Goal: Book appointment/travel/reservation

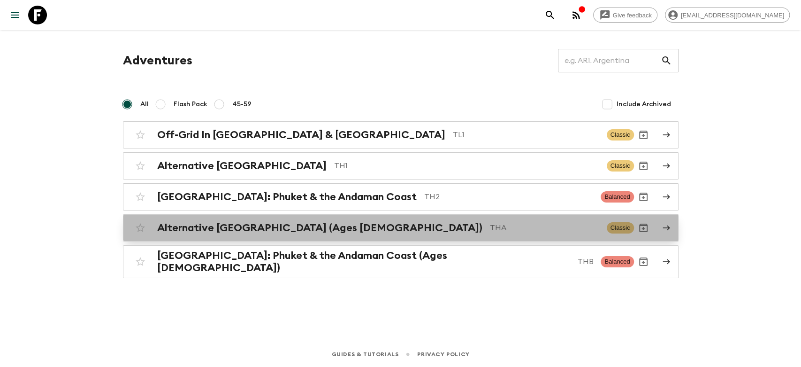
click at [285, 227] on h2 "Alternative [GEOGRAPHIC_DATA] (Ages [DEMOGRAPHIC_DATA])" at bounding box center [319, 228] width 325 height 12
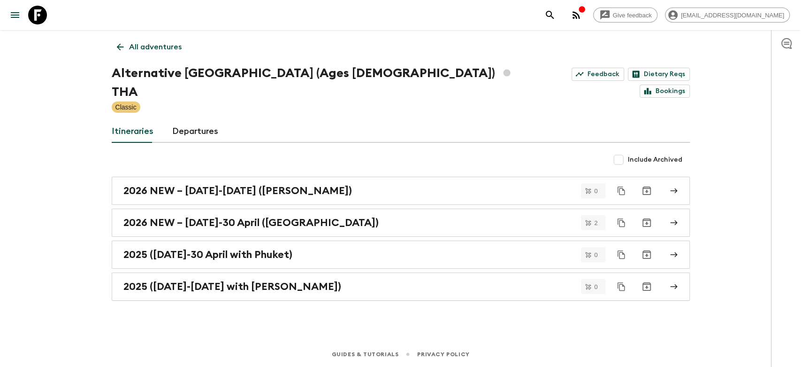
click at [121, 45] on icon at bounding box center [120, 47] width 10 height 10
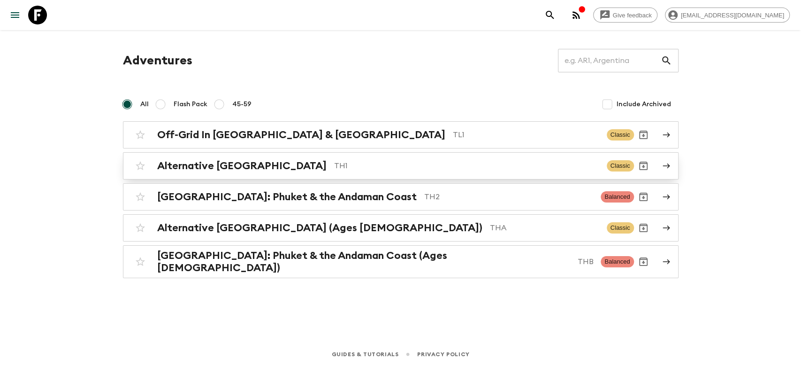
click at [213, 163] on h2 "Alternative [GEOGRAPHIC_DATA]" at bounding box center [241, 166] width 169 height 12
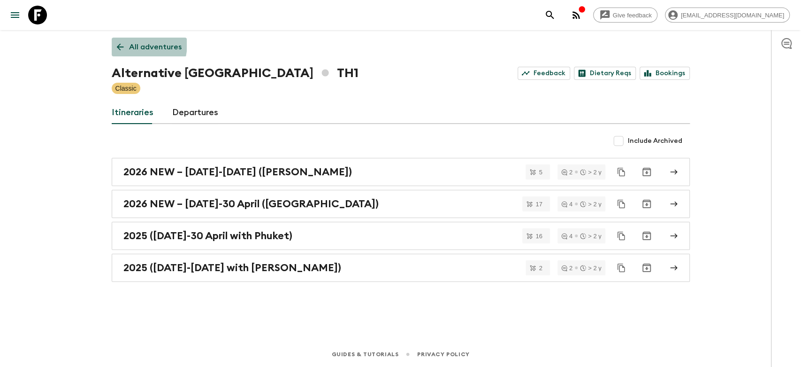
click at [122, 44] on icon at bounding box center [120, 47] width 10 height 10
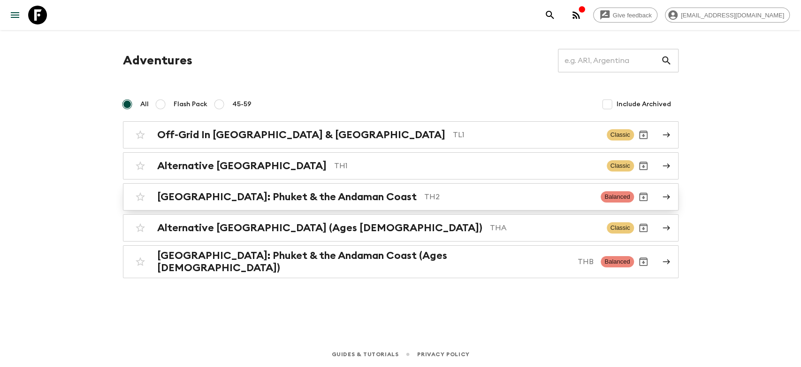
click at [219, 196] on h2 "[GEOGRAPHIC_DATA]: Phuket & the Andaman Coast" at bounding box center [287, 197] width 260 height 12
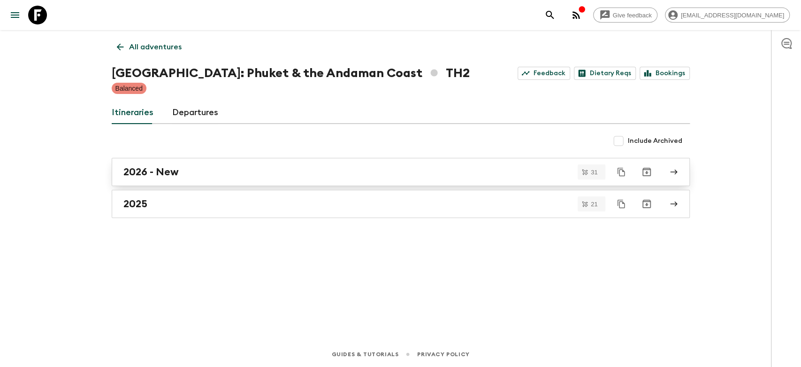
click at [226, 172] on div "2026 - New" at bounding box center [391, 172] width 537 height 12
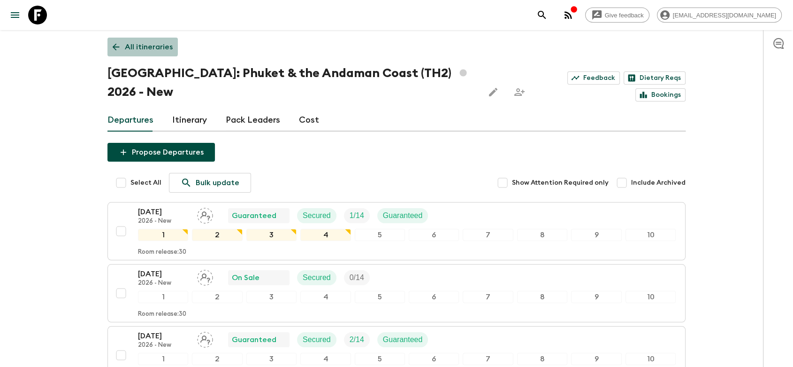
click at [120, 42] on icon at bounding box center [116, 47] width 10 height 10
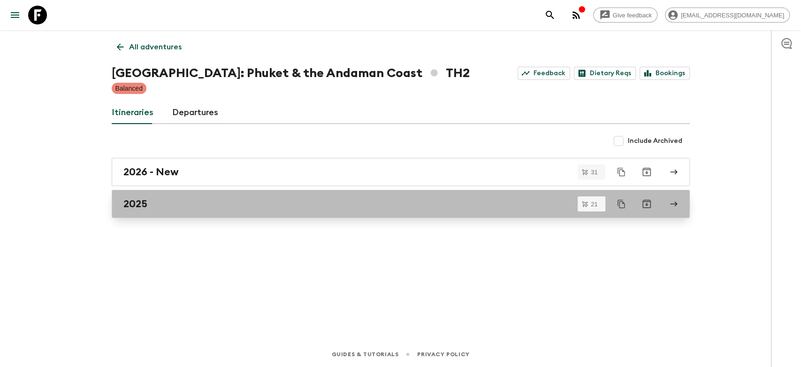
click at [175, 197] on link "2025" at bounding box center [401, 204] width 578 height 28
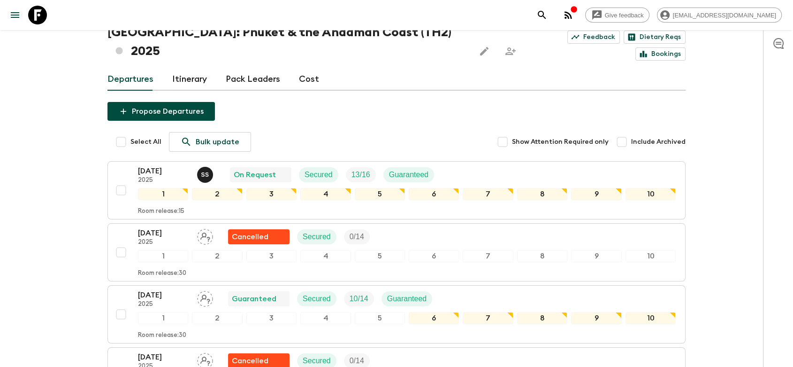
scroll to position [104, 0]
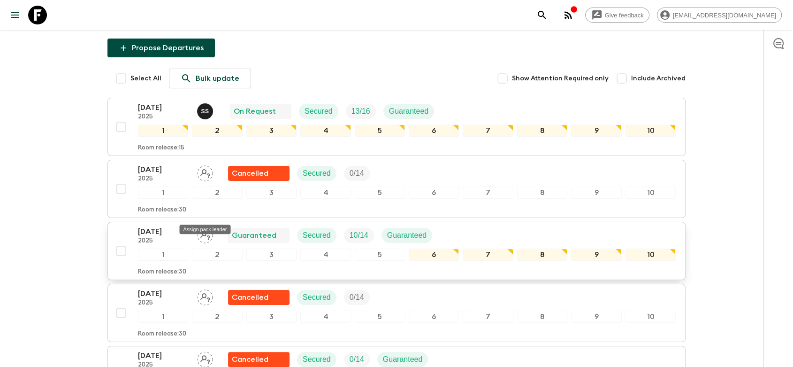
click at [201, 231] on icon "Assign pack leader" at bounding box center [205, 235] width 10 height 9
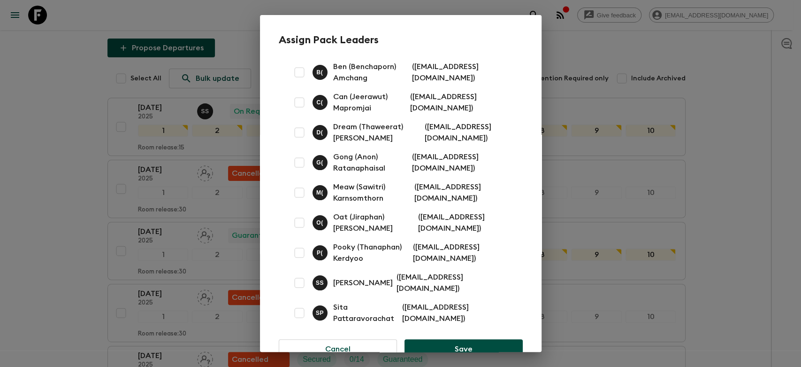
click at [295, 251] on input "checkbox" at bounding box center [299, 252] width 19 height 19
checkbox input "true"
drag, startPoint x: 467, startPoint y: 343, endPoint x: 463, endPoint y: 342, distance: 4.8
click at [467, 343] on button "Save" at bounding box center [464, 349] width 118 height 20
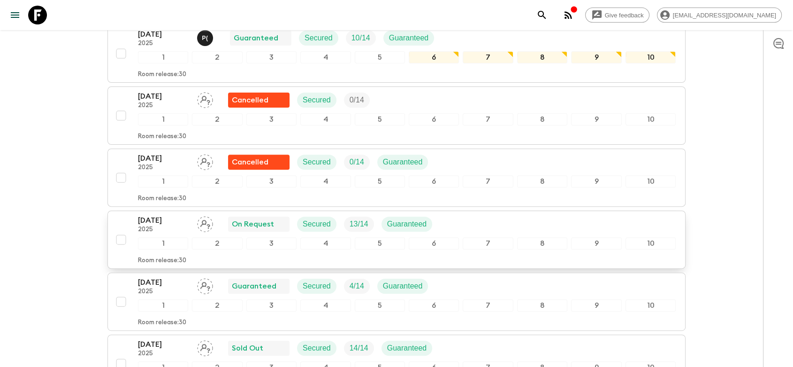
scroll to position [313, 0]
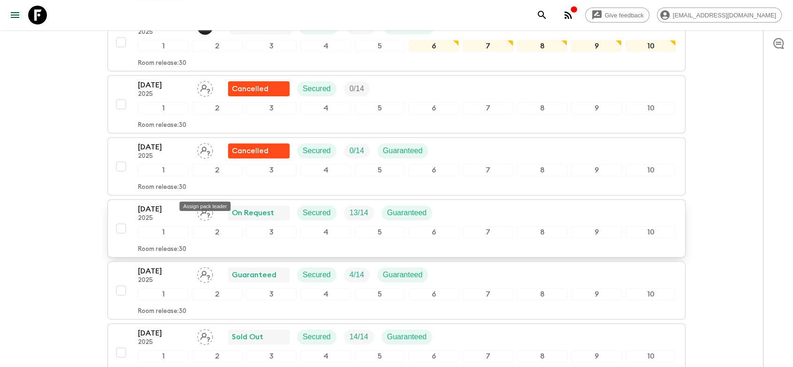
click at [208, 205] on icon "Assign pack leader" at bounding box center [205, 213] width 16 height 16
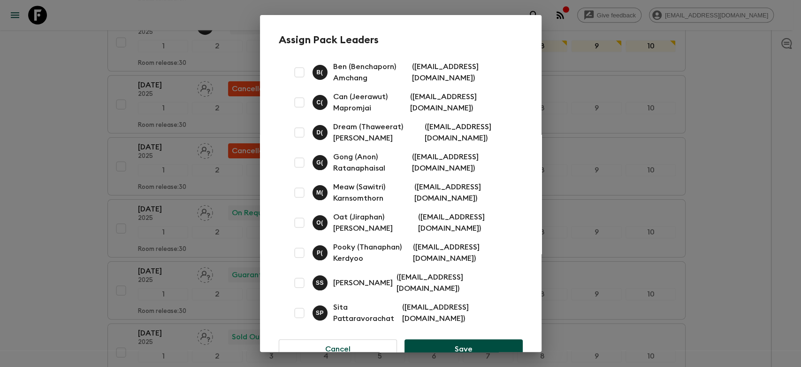
click at [299, 103] on input "checkbox" at bounding box center [299, 102] width 19 height 19
checkbox input "true"
click at [452, 340] on button "Save" at bounding box center [464, 349] width 118 height 20
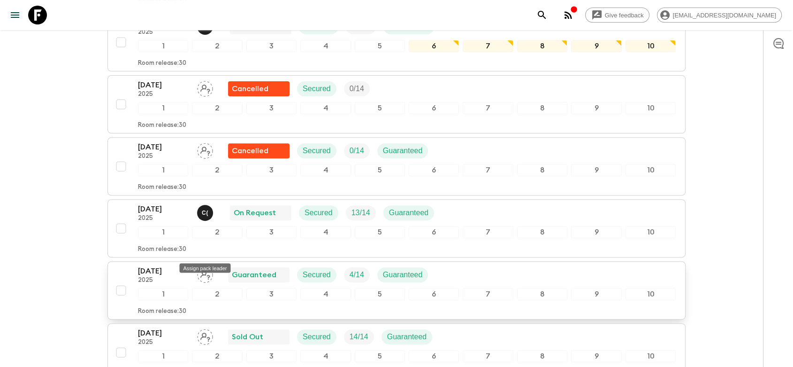
click at [207, 270] on icon "Assign pack leader" at bounding box center [205, 274] width 10 height 9
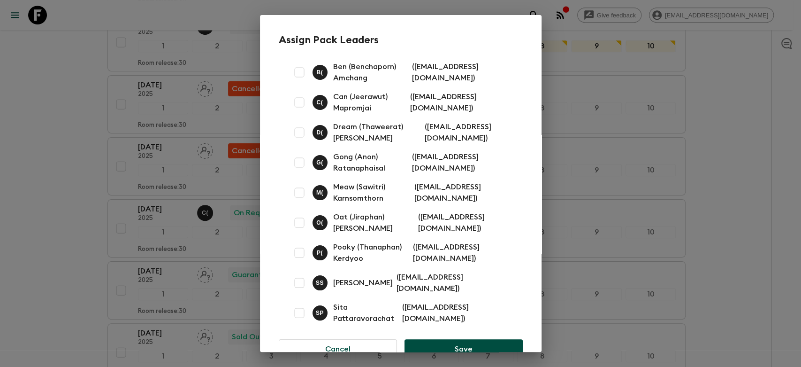
click at [300, 251] on input "checkbox" at bounding box center [299, 252] width 19 height 19
checkbox input "true"
click at [445, 340] on button "Save" at bounding box center [464, 349] width 118 height 20
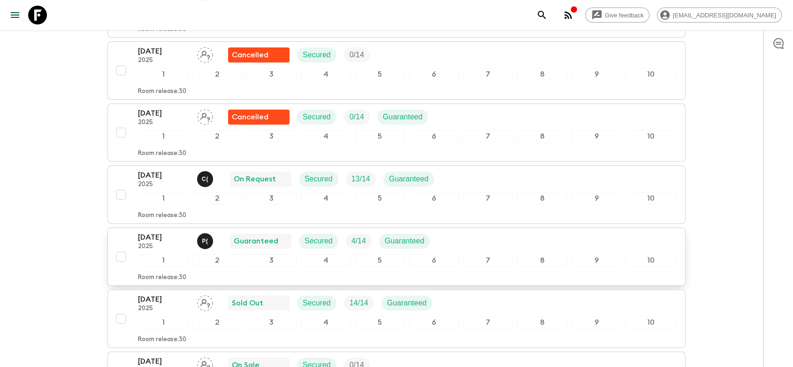
scroll to position [365, 0]
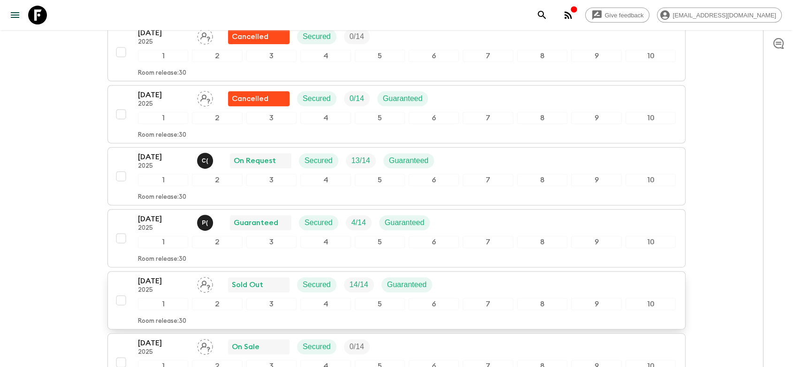
click at [122, 291] on input "checkbox" at bounding box center [121, 300] width 19 height 19
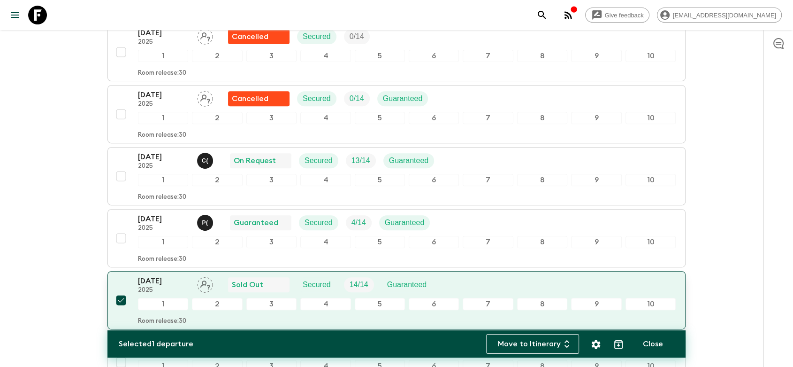
click at [125, 291] on input "checkbox" at bounding box center [121, 300] width 19 height 19
checkbox input "false"
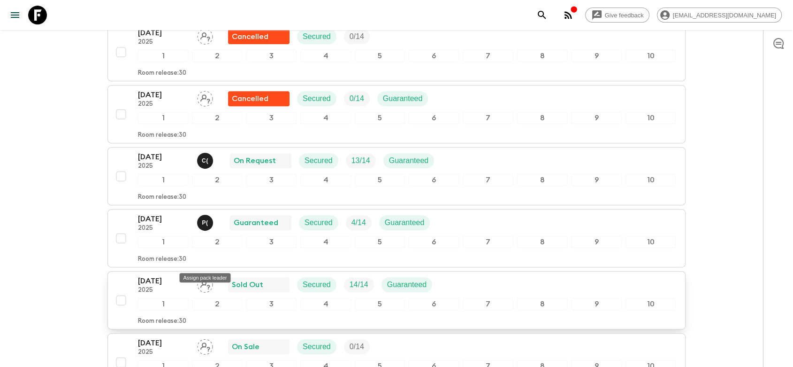
click at [201, 276] on icon "Assign pack leader" at bounding box center [205, 284] width 16 height 16
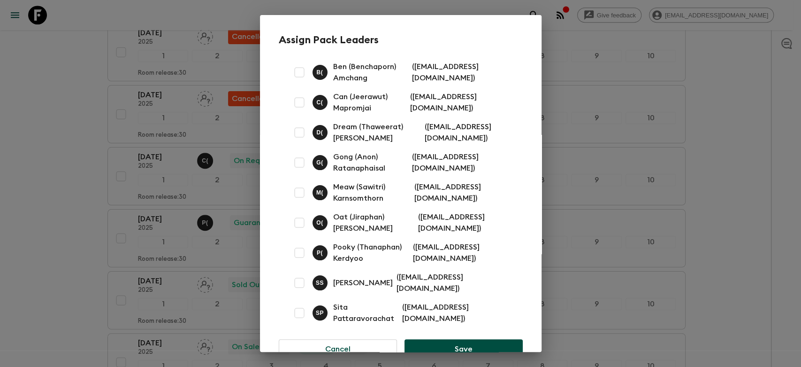
click at [300, 193] on input "checkbox" at bounding box center [299, 192] width 19 height 19
checkbox input "true"
click at [450, 340] on button "Save" at bounding box center [464, 349] width 118 height 20
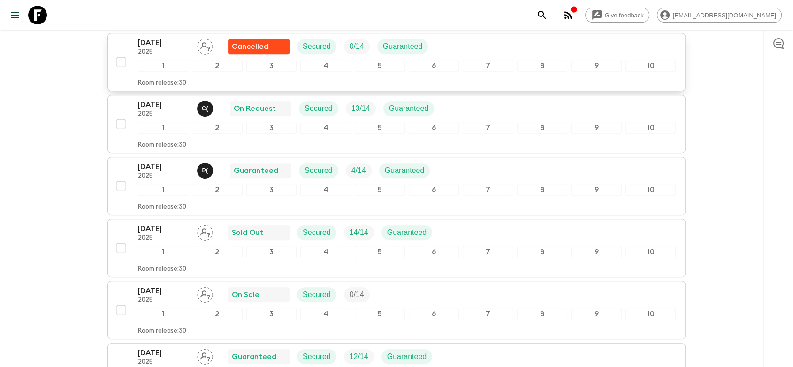
scroll to position [521, 0]
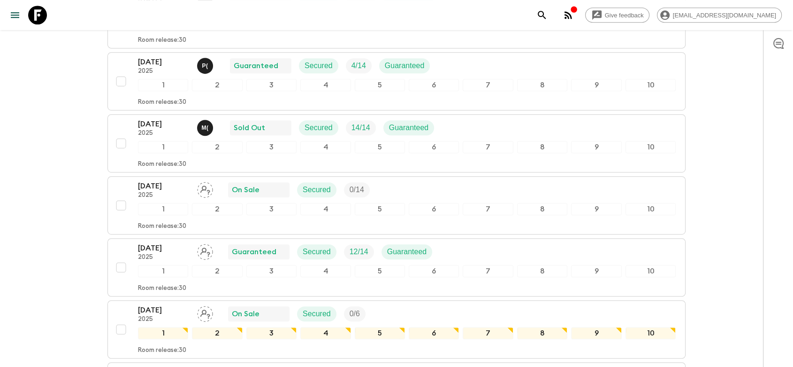
click at [467, 242] on div "[DATE] 2025 Guaranteed Secured 12 / 14 Guaranteed" at bounding box center [407, 251] width 538 height 19
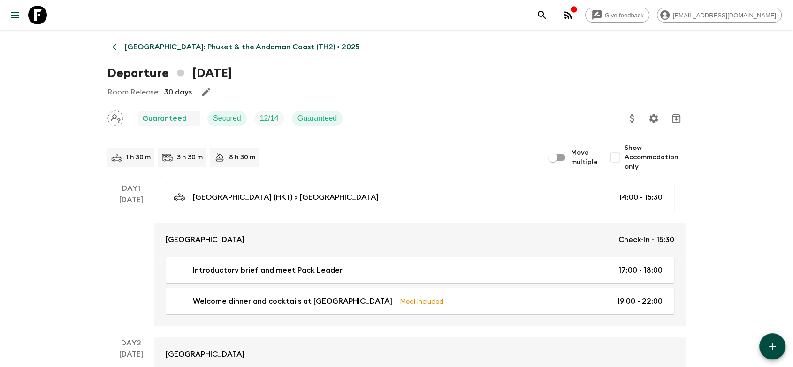
click at [113, 44] on icon at bounding box center [116, 47] width 10 height 10
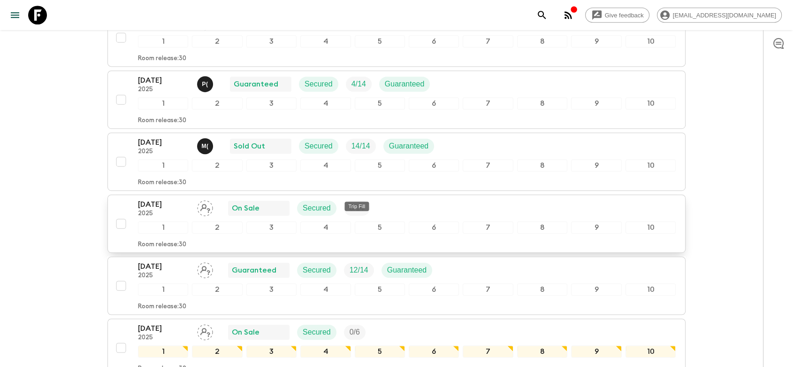
scroll to position [521, 0]
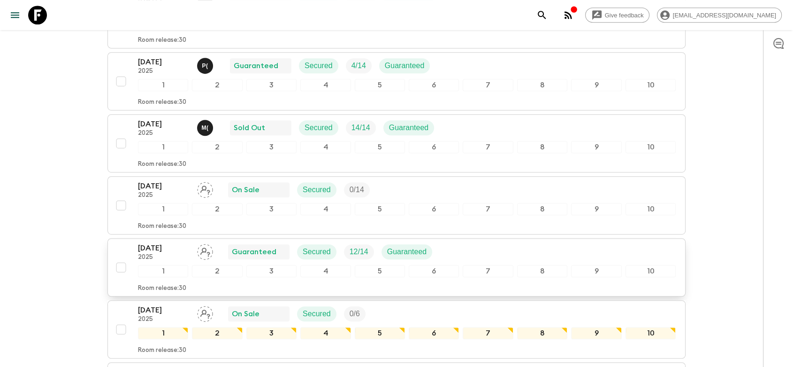
click at [516, 242] on div "[DATE] 2025 Guaranteed Secured 12 / 14 Guaranteed" at bounding box center [407, 251] width 538 height 19
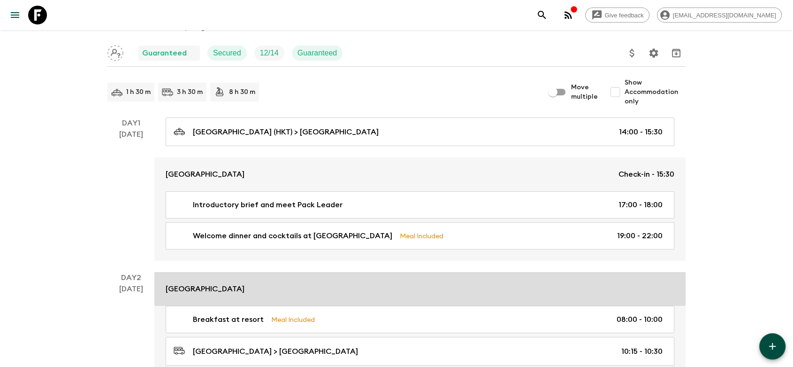
scroll to position [156, 0]
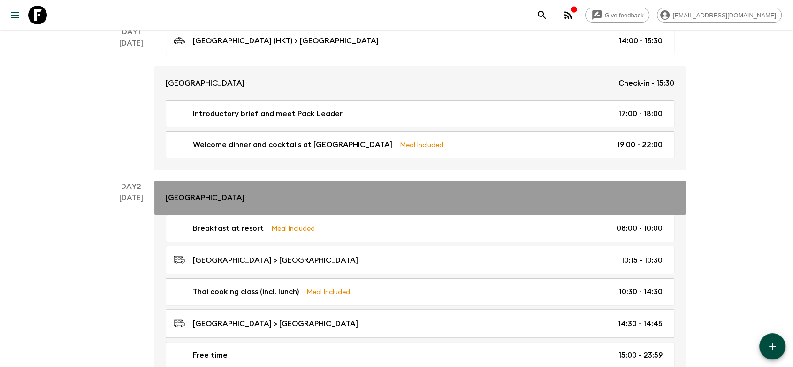
click at [300, 194] on div "[GEOGRAPHIC_DATA]" at bounding box center [420, 197] width 509 height 11
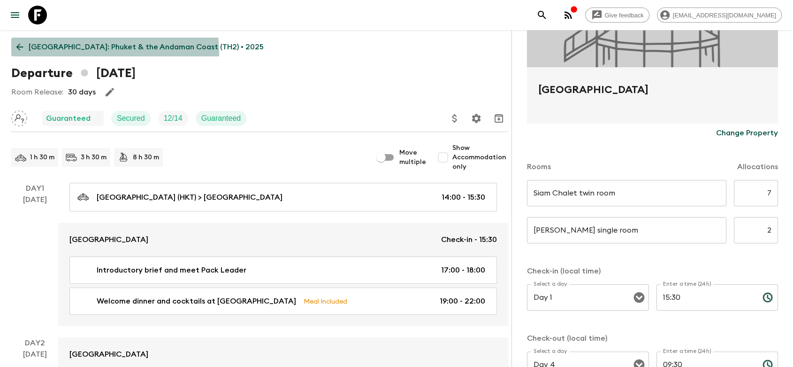
click at [40, 55] on link "[GEOGRAPHIC_DATA]: Phuket & the Andaman Coast (TH2) • 2025" at bounding box center [140, 47] width 258 height 19
